Goal: Task Accomplishment & Management: Complete application form

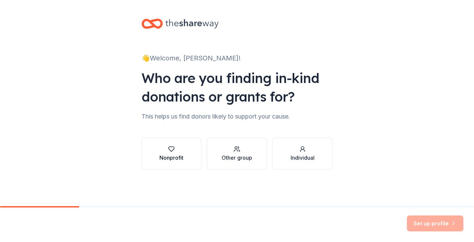
click at [163, 157] on div "Nonprofit" at bounding box center [171, 158] width 24 height 8
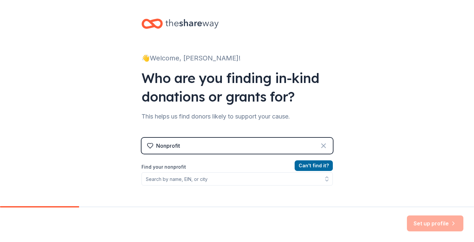
click at [320, 146] on icon at bounding box center [323, 146] width 8 height 8
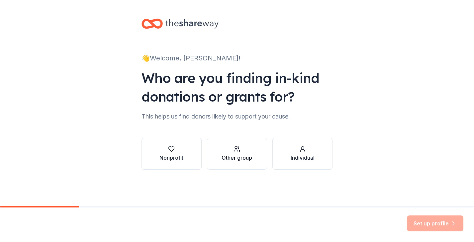
click at [242, 152] on div "button" at bounding box center [236, 149] width 31 height 7
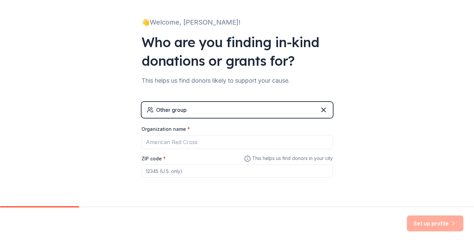
scroll to position [52, 0]
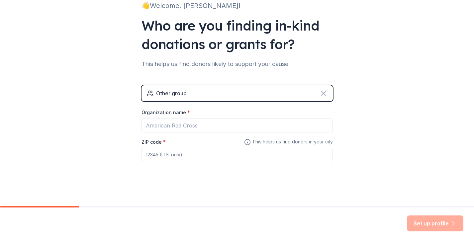
click at [324, 93] on icon at bounding box center [323, 93] width 4 height 4
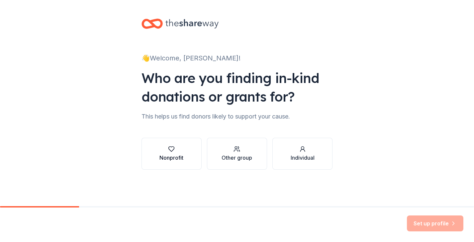
click at [179, 149] on div "button" at bounding box center [171, 149] width 24 height 7
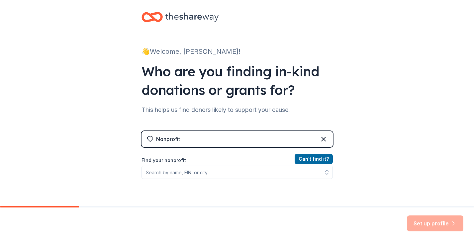
scroll to position [15, 0]
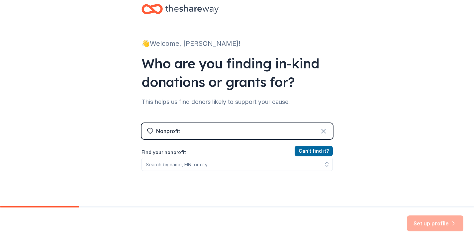
click at [321, 128] on icon at bounding box center [323, 131] width 8 height 8
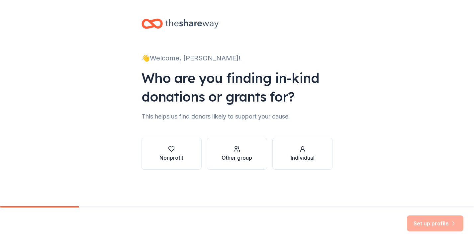
click at [245, 146] on div "button" at bounding box center [236, 149] width 31 height 7
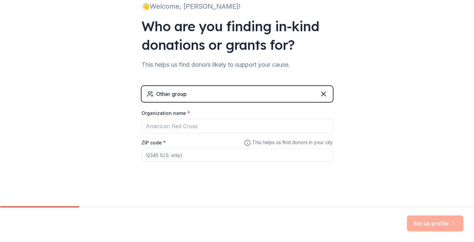
scroll to position [52, 0]
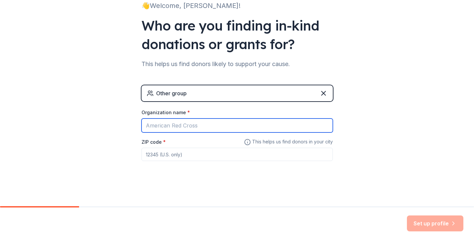
click at [225, 126] on input "Organization name *" at bounding box center [236, 126] width 191 height 14
click at [207, 126] on input "Organization name *" at bounding box center [236, 126] width 191 height 14
paste input "École Notre Dame des Victoires"
type input "École Notre Dame des Victoires"
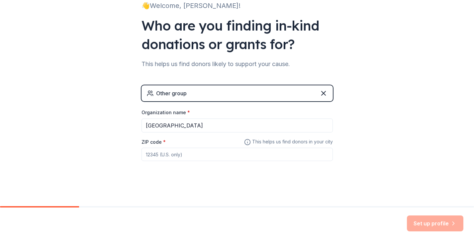
click at [197, 155] on input "ZIP code *" at bounding box center [236, 154] width 191 height 13
type input "94109"
click at [341, 152] on div "👋 Welcome, Cindy! Who are you finding in-kind donations or grants for? This hel…" at bounding box center [237, 77] width 212 height 259
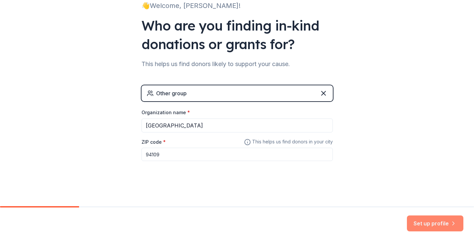
click at [419, 224] on button "Set up profile" at bounding box center [435, 223] width 56 height 16
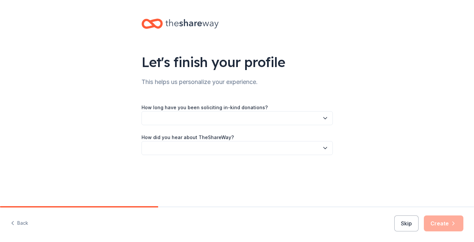
click at [325, 120] on icon "button" at bounding box center [325, 118] width 7 height 7
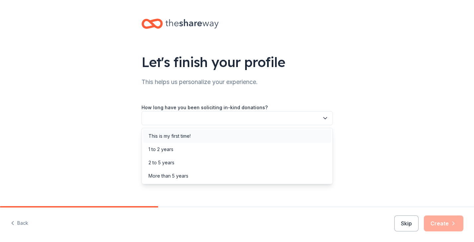
click at [232, 134] on div "This is my first time!" at bounding box center [237, 135] width 188 height 13
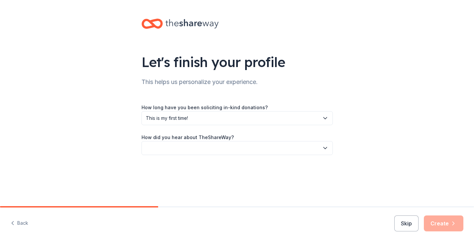
click at [326, 146] on icon "button" at bounding box center [325, 148] width 7 height 7
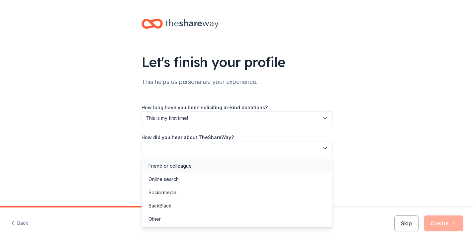
click at [217, 163] on div "Friend or colleague" at bounding box center [237, 165] width 188 height 13
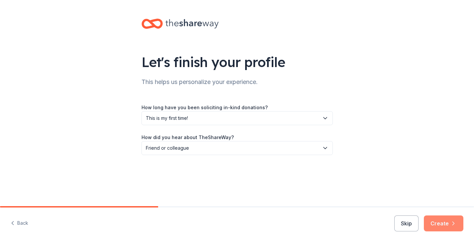
click at [438, 224] on button "Create" at bounding box center [444, 223] width 40 height 16
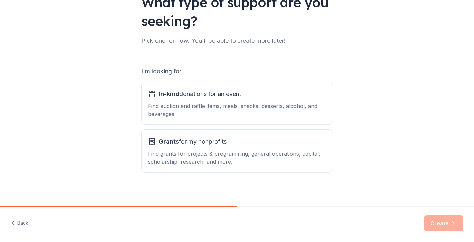
scroll to position [62, 0]
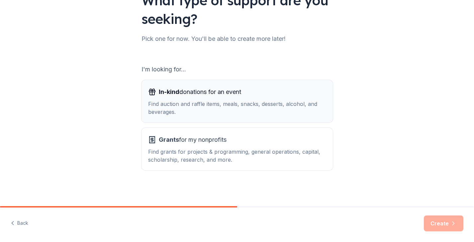
click at [282, 101] on div "Find auction and raffle items, meals, snacks, desserts, alcohol, and beverages." at bounding box center [237, 108] width 178 height 16
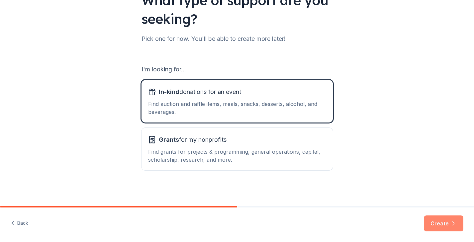
click at [438, 222] on button "Create" at bounding box center [444, 223] width 40 height 16
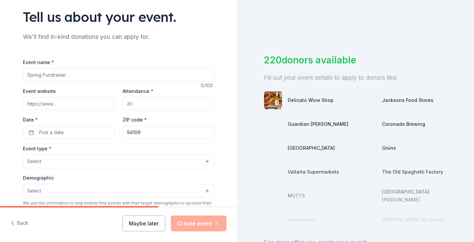
scroll to position [51, 0]
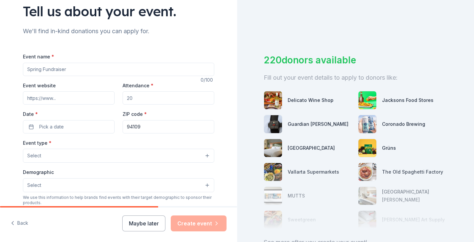
click at [181, 75] on input "Event name *" at bounding box center [118, 69] width 191 height 13
type input "B"
paste input "[MEDICAL_DATA] de Paris 2025, [GEOGRAPHIC_DATA]"
type input "[MEDICAL_DATA] de Paris 2025, [GEOGRAPHIC_DATA]"
click at [144, 97] on input "Attendance *" at bounding box center [169, 97] width 92 height 13
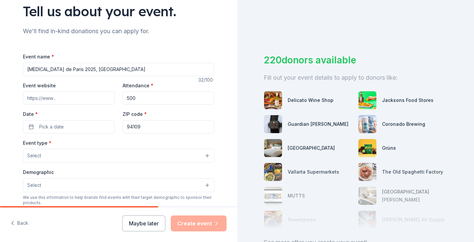
type input "500"
click at [78, 127] on button "Pick a date" at bounding box center [69, 126] width 92 height 13
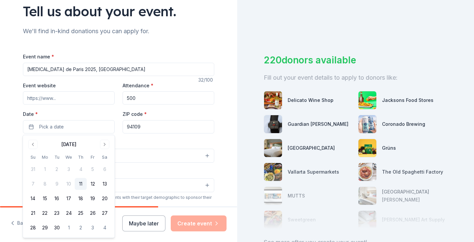
click at [104, 145] on button "Go to next month" at bounding box center [104, 144] width 9 height 9
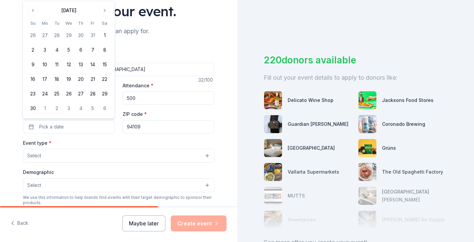
click at [104, 49] on button "8" at bounding box center [105, 50] width 12 height 12
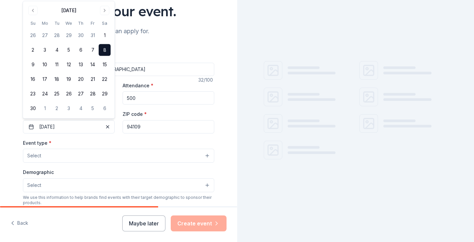
click at [163, 38] on div "Tell us about your event. We'll find in-kind donations you can apply for. Event…" at bounding box center [118, 170] width 212 height 442
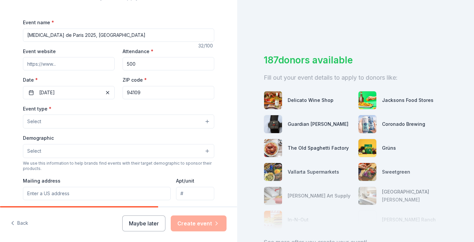
scroll to position [94, 0]
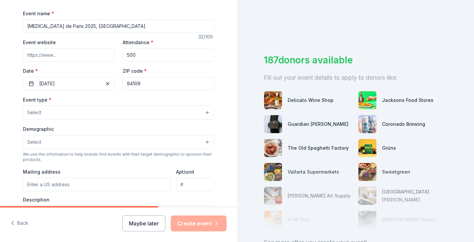
click at [126, 112] on button "Select" at bounding box center [118, 113] width 191 height 14
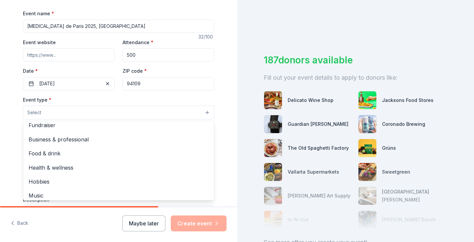
scroll to position [4, 0]
click at [45, 126] on span "Fundraiser" at bounding box center [119, 126] width 180 height 9
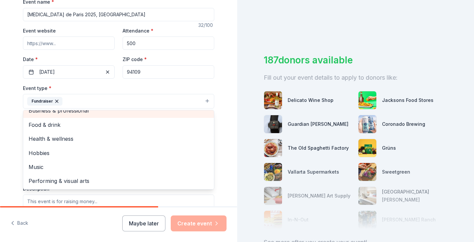
scroll to position [108, 0]
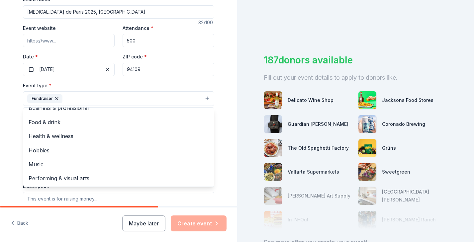
click at [226, 112] on div "Tell us about your event. We'll find in-kind donations you can apply for. Event…" at bounding box center [118, 113] width 237 height 443
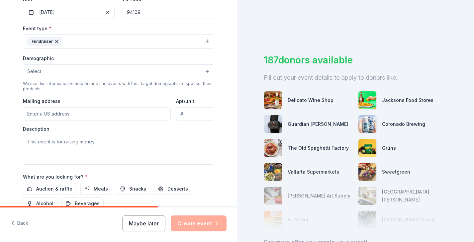
scroll to position [166, 0]
click at [208, 71] on button "Select" at bounding box center [118, 70] width 191 height 14
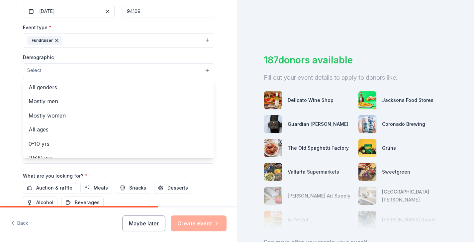
click at [65, 88] on span "All genders" at bounding box center [119, 87] width 180 height 9
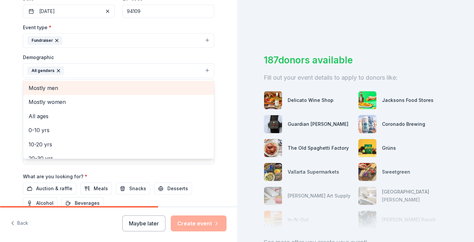
click at [220, 86] on div "Tell us about your event. We'll find in-kind donations you can apply for. Event…" at bounding box center [118, 55] width 212 height 443
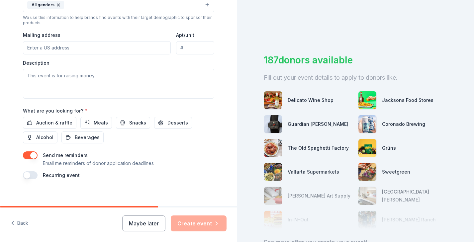
scroll to position [237, 0]
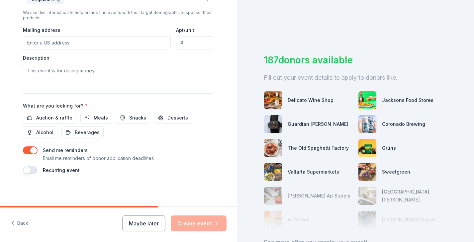
click at [209, 151] on div "Send me reminders Email me reminders of donor application deadlines" at bounding box center [118, 154] width 191 height 16
click at [35, 168] on button "button" at bounding box center [30, 170] width 15 height 8
click at [25, 170] on button "button" at bounding box center [30, 170] width 15 height 8
click at [184, 151] on div "Send me reminders Email me reminders of donor application deadlines" at bounding box center [118, 154] width 191 height 16
click at [198, 224] on div "Maybe later Create event" at bounding box center [174, 223] width 104 height 16
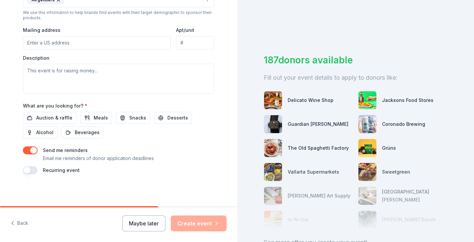
click at [46, 117] on span "Auction & raffle" at bounding box center [54, 118] width 36 height 8
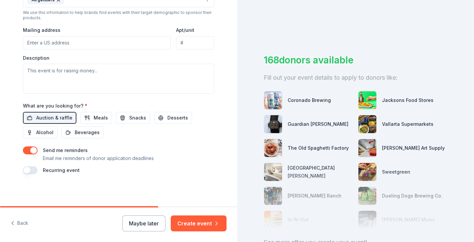
click at [95, 118] on span "Meals" at bounding box center [101, 118] width 14 height 8
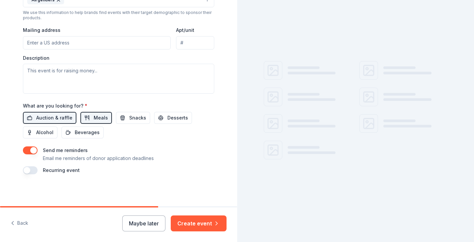
click at [134, 122] on button "Snacks" at bounding box center [133, 118] width 34 height 12
click at [171, 122] on button "Desserts" at bounding box center [173, 118] width 38 height 12
click at [66, 132] on button "Beverages" at bounding box center [82, 132] width 42 height 12
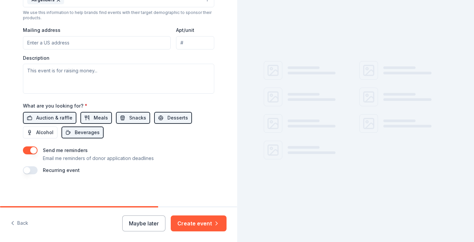
click at [31, 132] on button "Alcohol" at bounding box center [40, 132] width 35 height 12
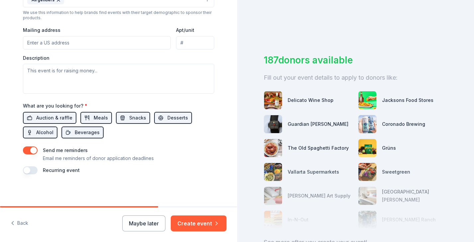
click at [195, 219] on button "Create event" at bounding box center [199, 223] width 56 height 16
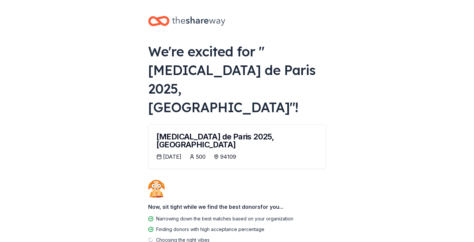
scroll to position [1, 0]
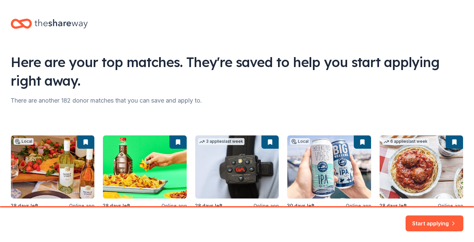
scroll to position [66, 0]
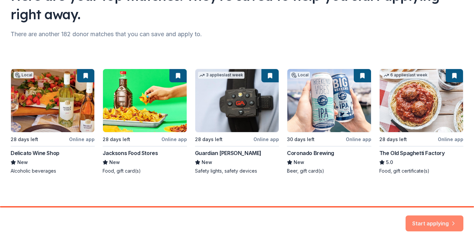
click at [436, 223] on button "Start applying" at bounding box center [434, 220] width 58 height 16
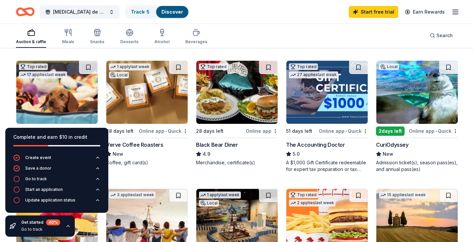
scroll to position [190, 0]
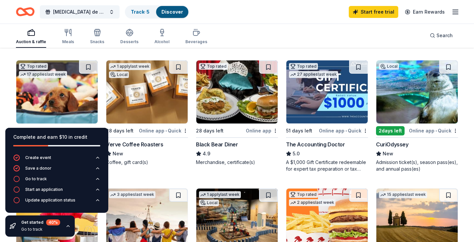
click at [402, 111] on img at bounding box center [416, 91] width 81 height 63
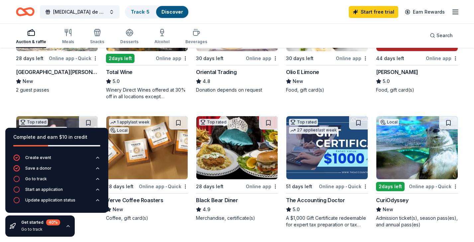
scroll to position [0, 0]
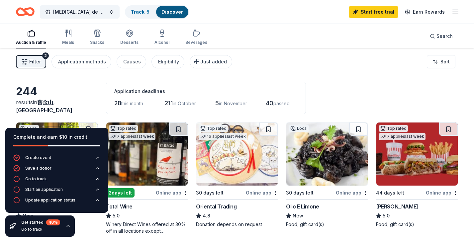
click at [456, 12] on line "button" at bounding box center [455, 12] width 5 height 0
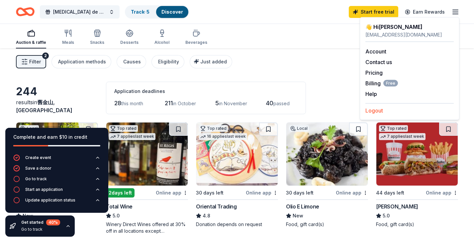
click at [375, 111] on button "Logout" at bounding box center [374, 111] width 18 height 8
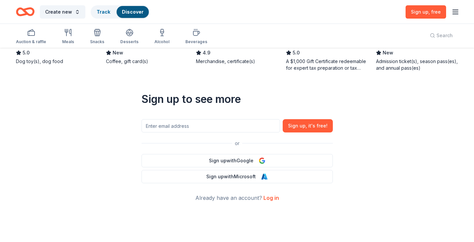
scroll to position [273, 0]
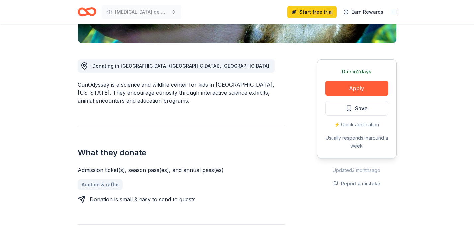
scroll to position [159, 0]
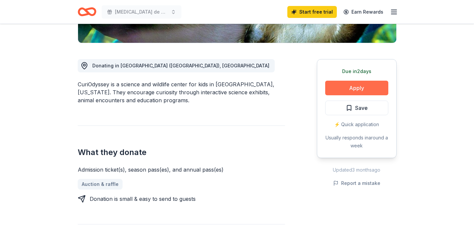
click at [360, 89] on button "Apply" at bounding box center [356, 88] width 63 height 15
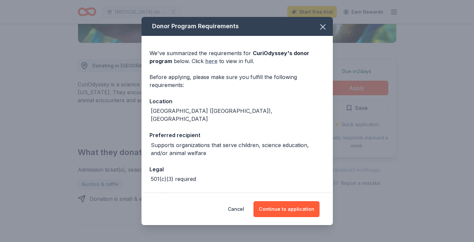
click at [209, 62] on link "here" at bounding box center [211, 61] width 12 height 8
click at [321, 30] on icon "button" at bounding box center [322, 26] width 9 height 9
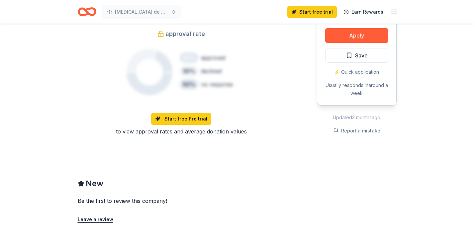
scroll to position [533, 0]
click at [197, 121] on link "Start free Pro trial" at bounding box center [181, 119] width 60 height 12
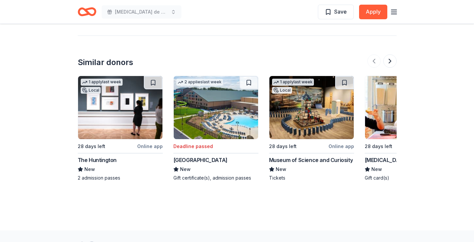
scroll to position [744, 0]
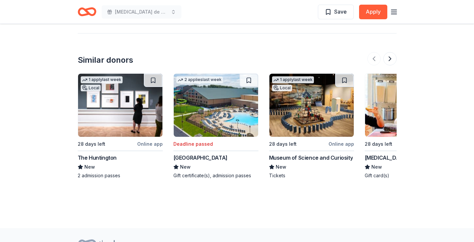
click at [301, 156] on div "Museum of Science and Curiosity" at bounding box center [311, 158] width 84 height 8
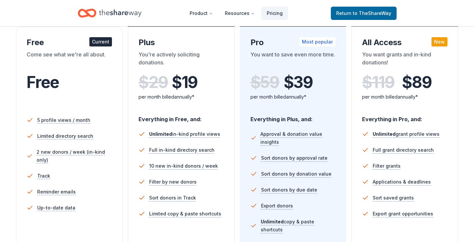
scroll to position [116, 0]
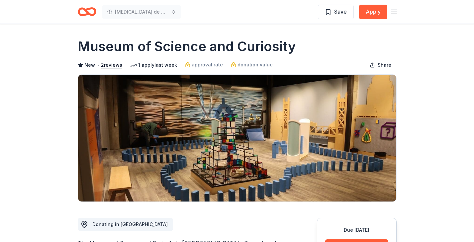
drag, startPoint x: 79, startPoint y: 46, endPoint x: 293, endPoint y: 48, distance: 214.8
click at [293, 48] on div "Museum of Science and Curiosity" at bounding box center [237, 46] width 319 height 19
drag, startPoint x: 296, startPoint y: 48, endPoint x: 204, endPoint y: 44, distance: 92.4
click at [204, 44] on div "Museum of Science and Curiosity" at bounding box center [237, 46] width 319 height 19
drag, startPoint x: 290, startPoint y: 45, endPoint x: 211, endPoint y: 46, distance: 78.4
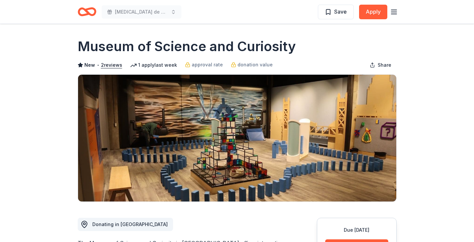
click at [211, 46] on h1 "Museum of Science and Curiosity" at bounding box center [187, 46] width 218 height 19
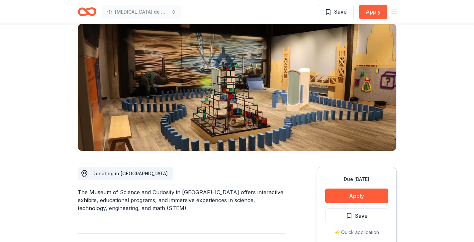
scroll to position [67, 0]
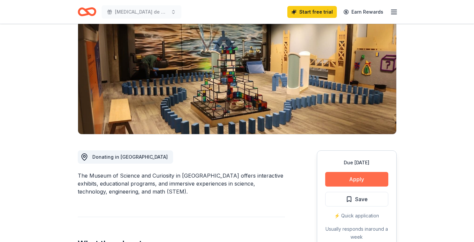
click at [365, 180] on button "Apply" at bounding box center [356, 179] width 63 height 15
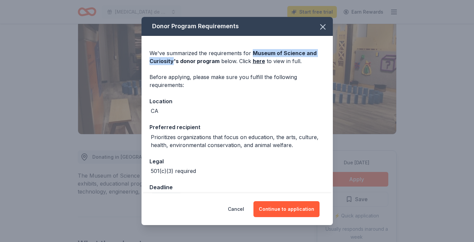
drag, startPoint x: 251, startPoint y: 52, endPoint x: 173, endPoint y: 61, distance: 78.9
click at [173, 61] on span "Museum of Science and Curiosity 's donor program" at bounding box center [232, 57] width 167 height 15
copy span "Museum of Science and Curiosity"
